Goal: Information Seeking & Learning: Learn about a topic

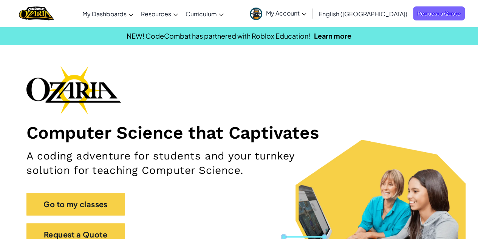
click at [307, 15] on span "My Account" at bounding box center [286, 13] width 40 height 8
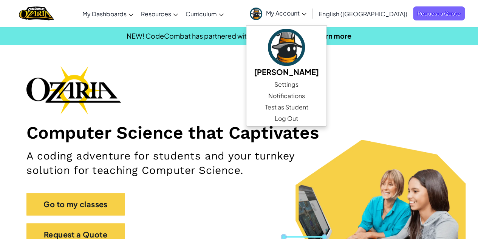
click at [239, 67] on div "Computer Science that Captivates A coding adventure for students and your turnk…" at bounding box center [238, 159] width 425 height 187
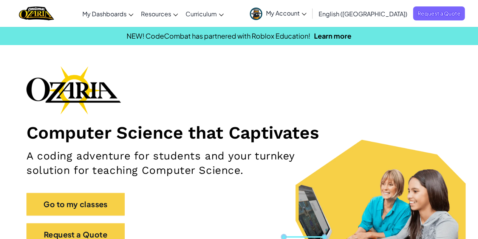
click at [0, 0] on link "Ozaria Teacher Dashboard" at bounding box center [0, 0] width 0 height 0
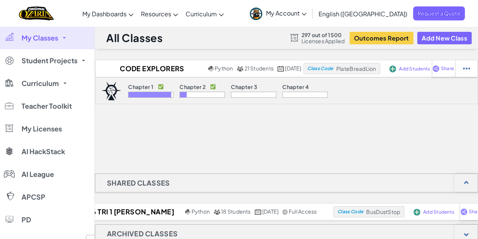
click at [193, 94] on div at bounding box center [202, 94] width 45 height 6
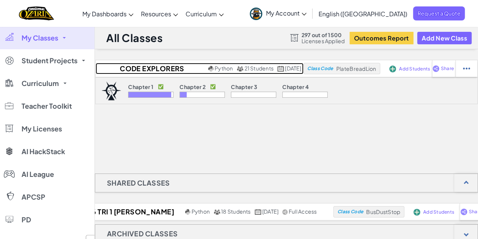
click at [144, 65] on h2 "Code Explorers Period 09 Trimester 1" at bounding box center [151, 68] width 111 height 11
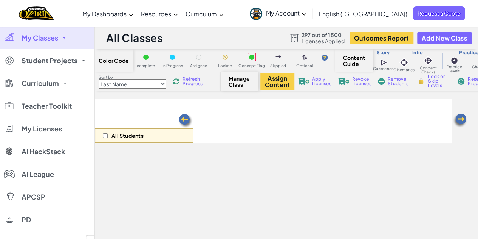
select select "5d8a57abe8919b28d5113af1"
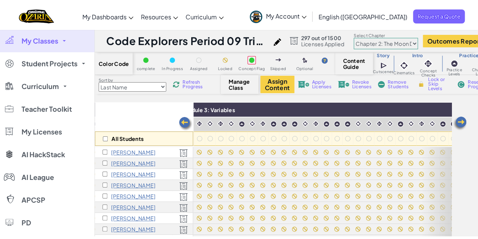
scroll to position [0, 400]
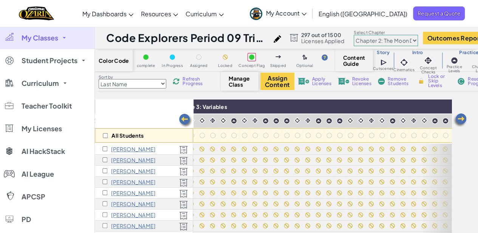
click at [0, 0] on link "Ozaria Classroom" at bounding box center [0, 0] width 0 height 0
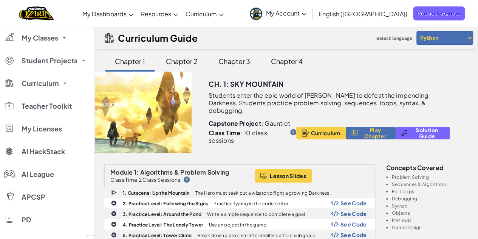
click at [178, 65] on div "Chapter 2" at bounding box center [181, 61] width 47 height 18
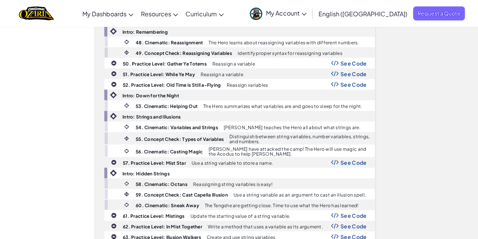
scroll to position [829, 0]
